Goal: Find contact information: Find contact information

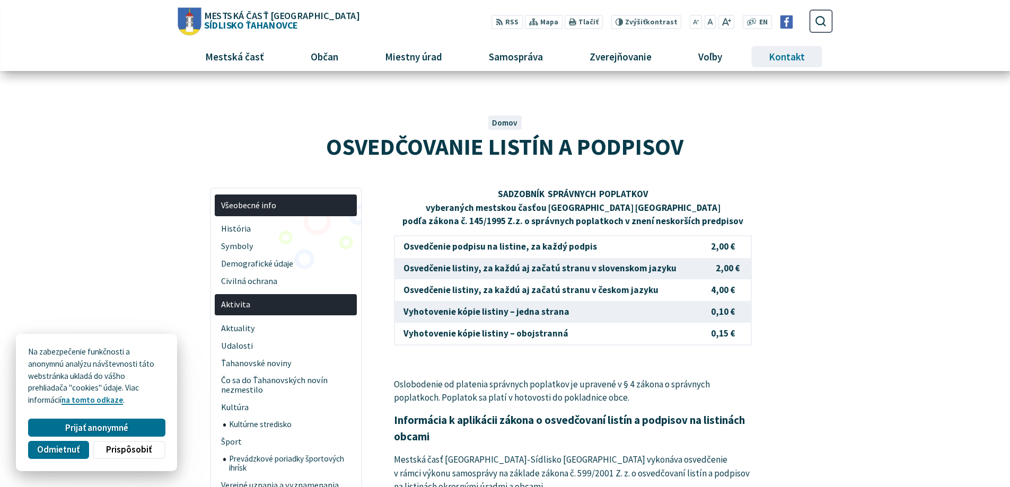
click at [781, 60] on span "Kontakt" at bounding box center [787, 56] width 44 height 29
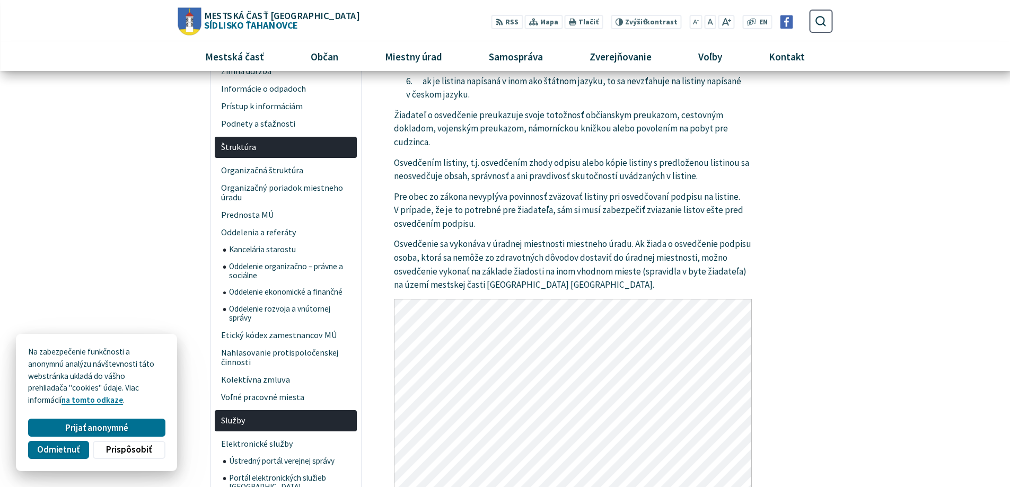
scroll to position [583, 0]
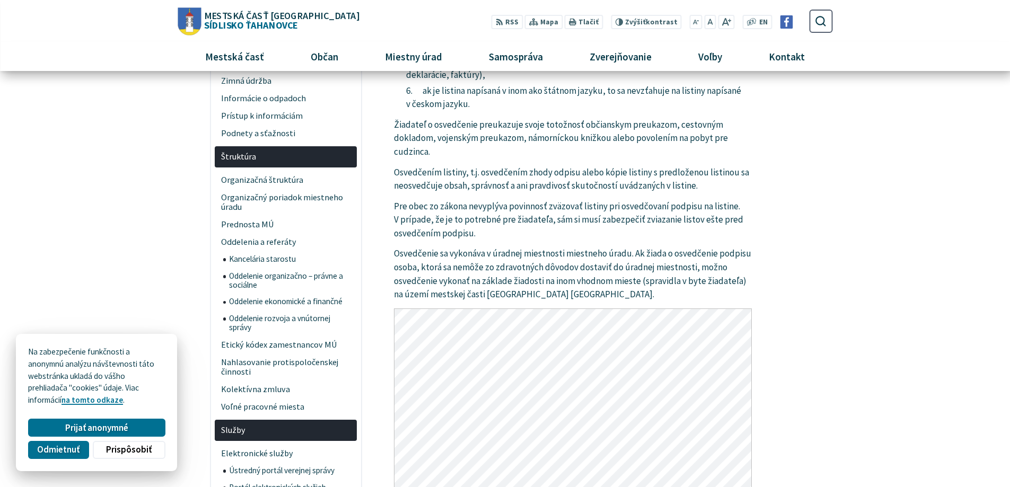
click at [522, 255] on p "Osvedčenie sa vykonáva v úradnej miestnosti miestneho úradu. Ak žiada o osvedče…" at bounding box center [573, 274] width 358 height 55
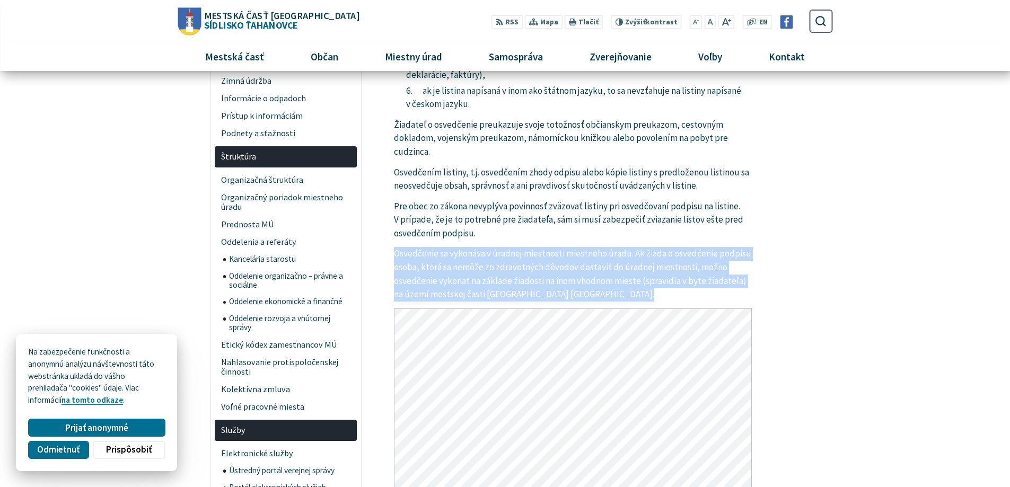
click at [522, 255] on p "Osvedčenie sa vykonáva v úradnej miestnosti miestneho úradu. Ak žiada o osvedče…" at bounding box center [573, 274] width 358 height 55
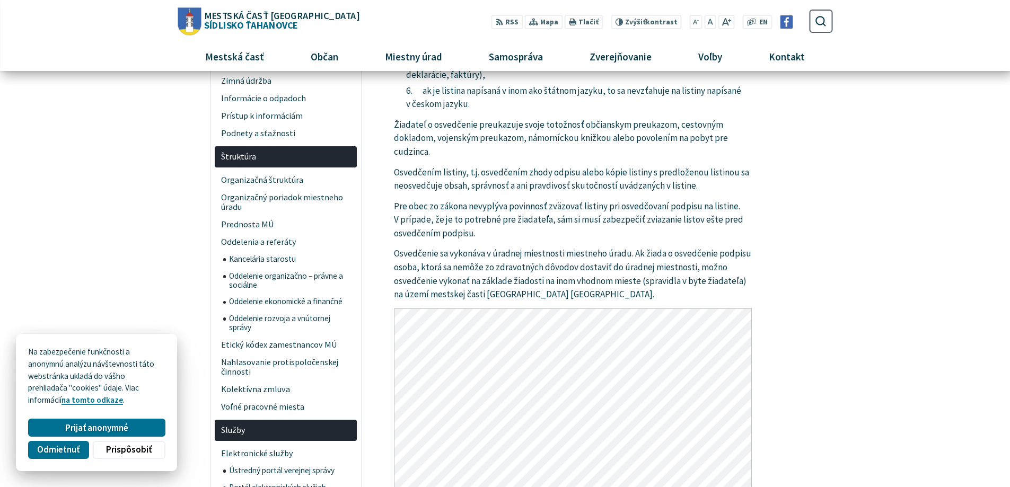
click at [482, 280] on p "Osvedčenie sa vykonáva v úradnej miestnosti miestneho úradu. Ak žiada o osvedče…" at bounding box center [573, 274] width 358 height 55
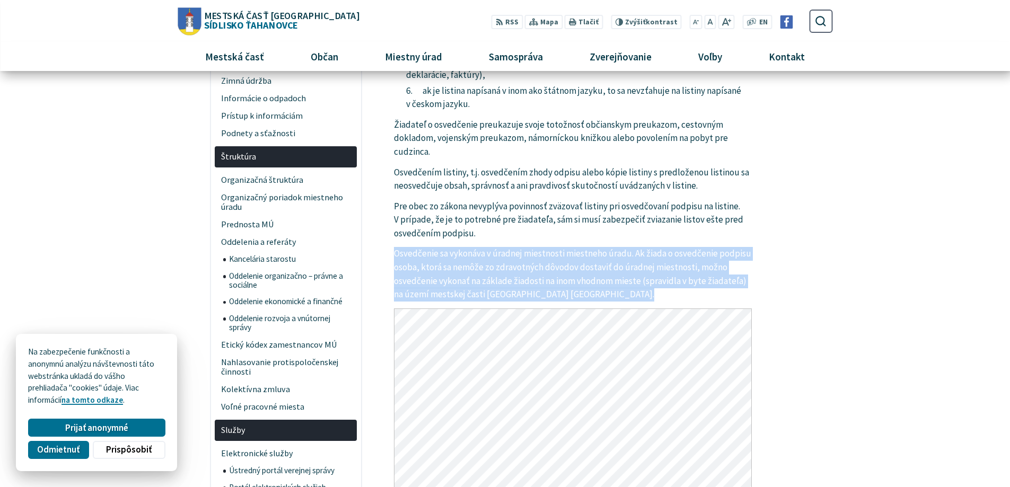
click at [482, 280] on p "Osvedčenie sa vykonáva v úradnej miestnosti miestneho úradu. Ak žiada o osvedče…" at bounding box center [573, 274] width 358 height 55
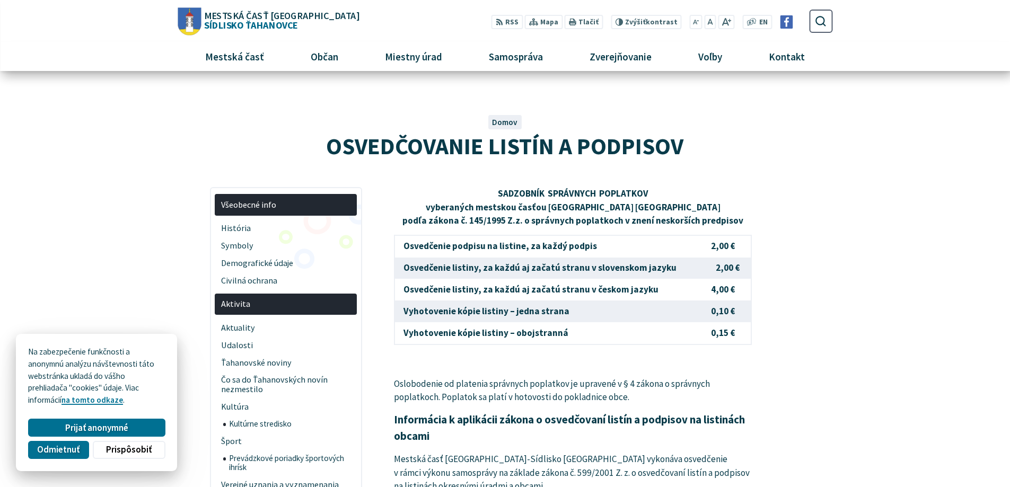
scroll to position [0, 0]
click at [790, 55] on span "Kontakt" at bounding box center [787, 56] width 44 height 29
